Goal: Task Accomplishment & Management: Use online tool/utility

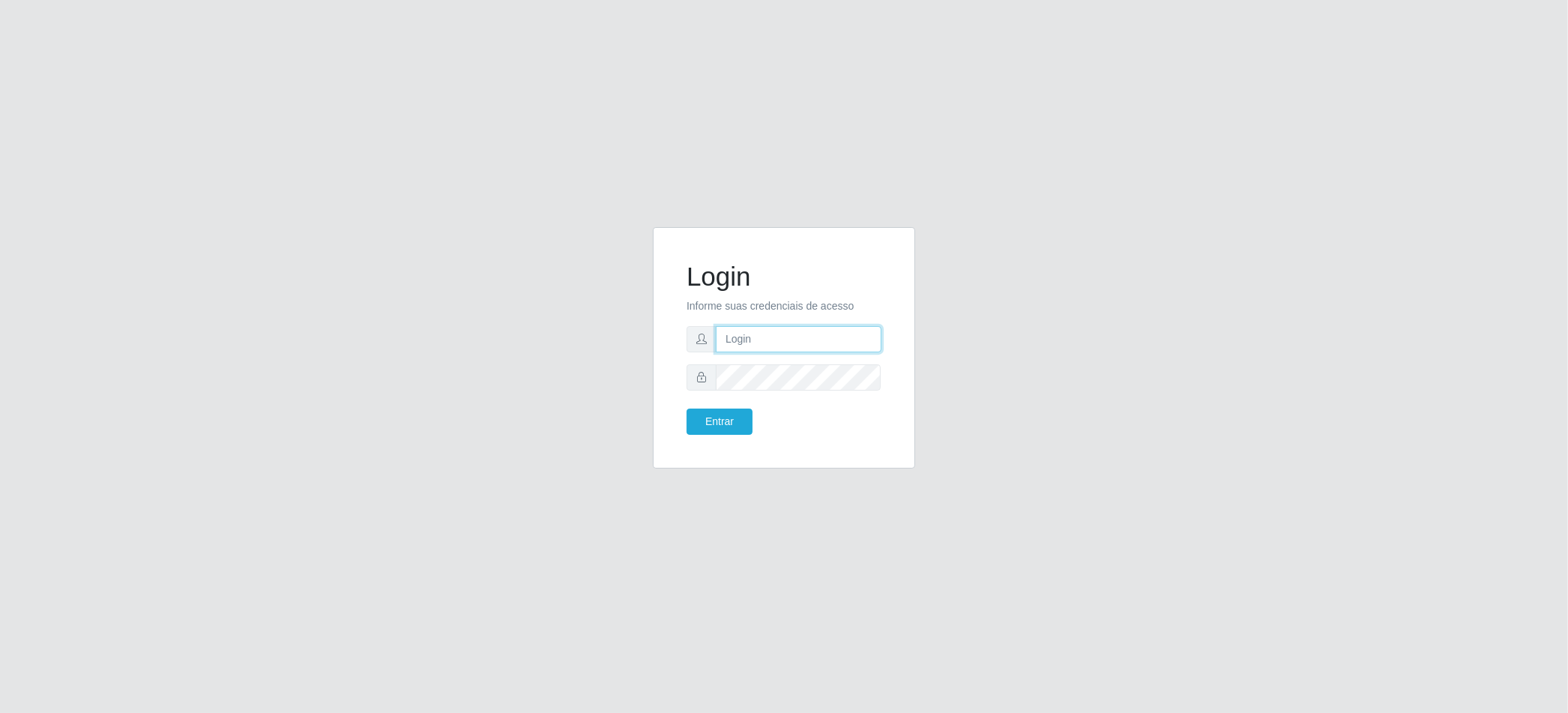
click at [812, 338] on input "text" at bounding box center [798, 339] width 165 height 26
type input "[EMAIL_ADDRESS][DOMAIN_NAME]"
click at [686, 409] on button "Entrar" at bounding box center [719, 421] width 66 height 26
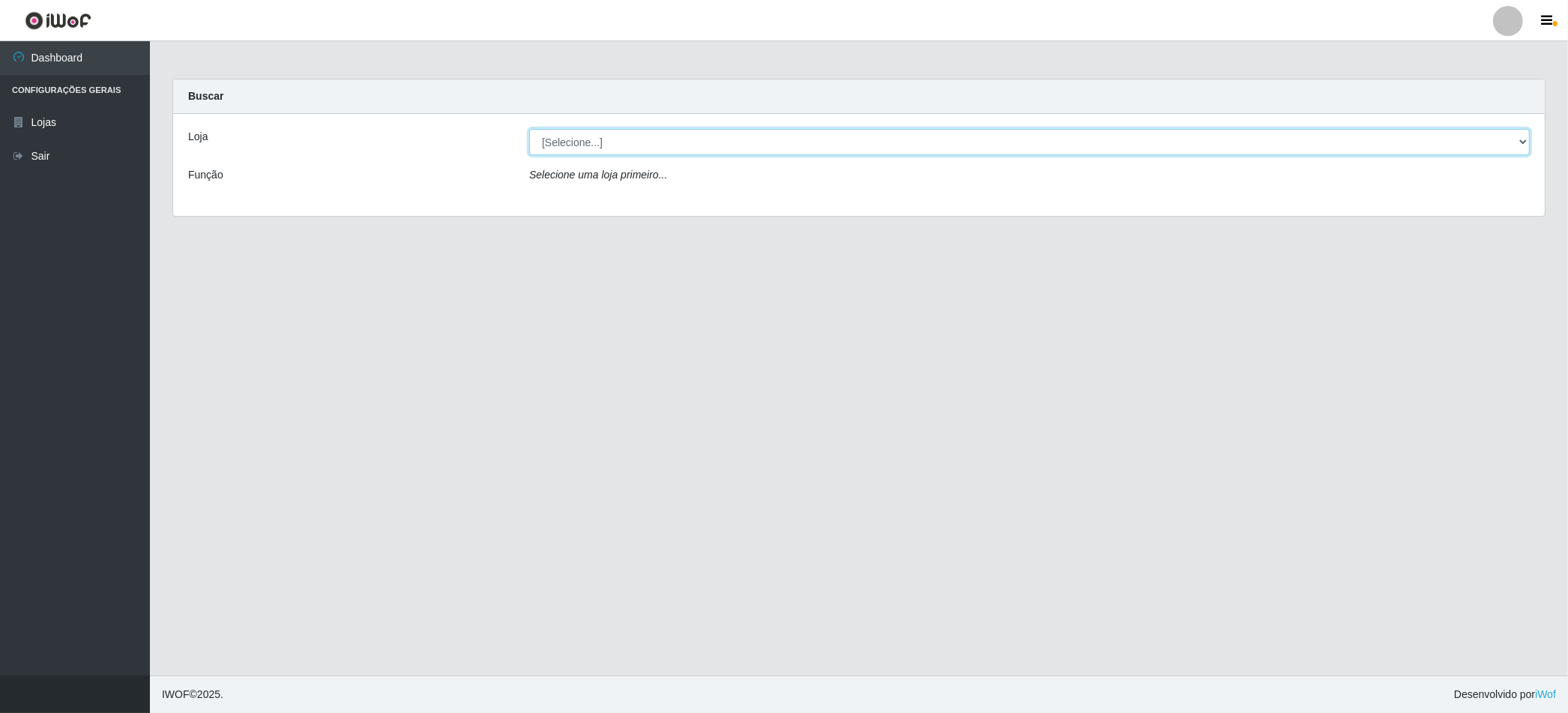
drag, startPoint x: 664, startPoint y: 141, endPoint x: 663, endPoint y: 154, distance: 13.0
click at [664, 141] on select "[Selecione...] BomQueSó Agreste - Loja 2" at bounding box center [1029, 141] width 1000 height 26
select select "214"
click at [529, 129] on select "[Selecione...] BomQueSó Agreste - Loja 2" at bounding box center [1029, 141] width 1000 height 26
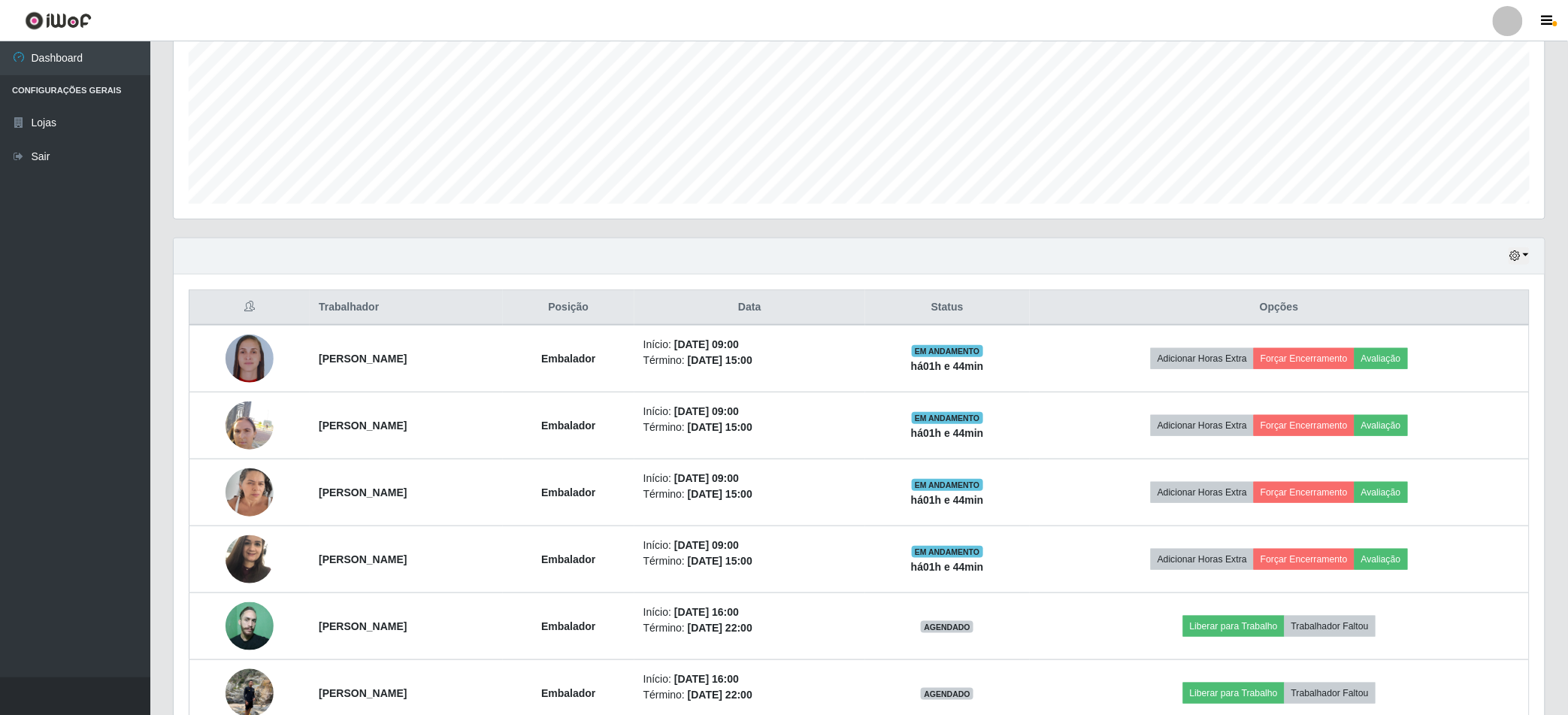
scroll to position [417, 0]
